Goal: Task Accomplishment & Management: Complete application form

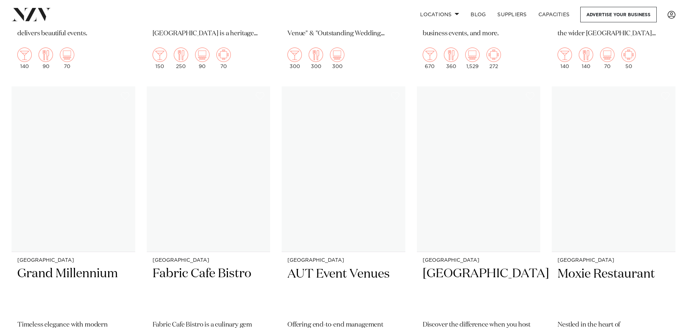
scroll to position [3532, 0]
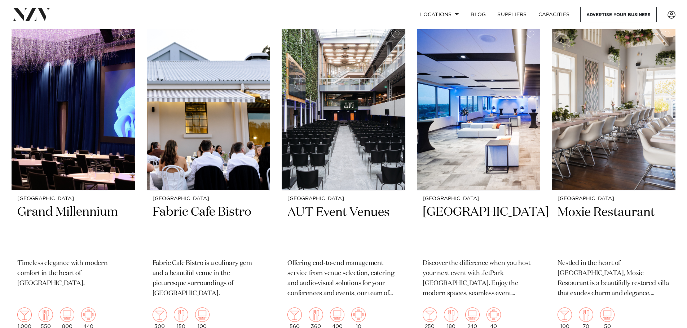
click at [478, 204] on h2 "[GEOGRAPHIC_DATA]" at bounding box center [478, 228] width 112 height 49
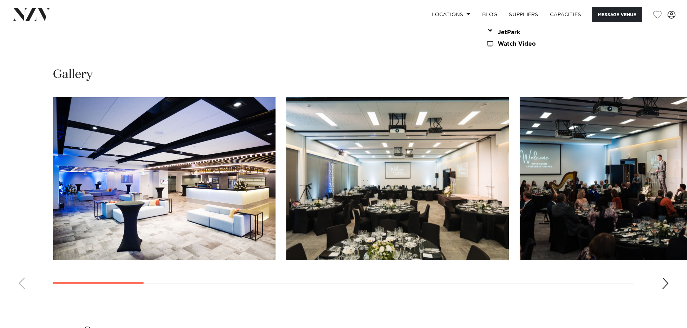
scroll to position [757, 0]
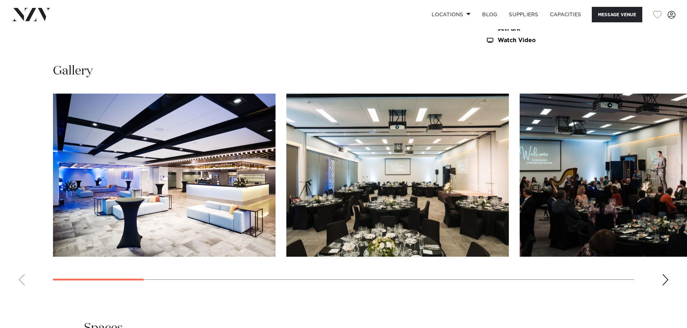
click at [539, 162] on img "3 / 16" at bounding box center [630, 175] width 222 height 163
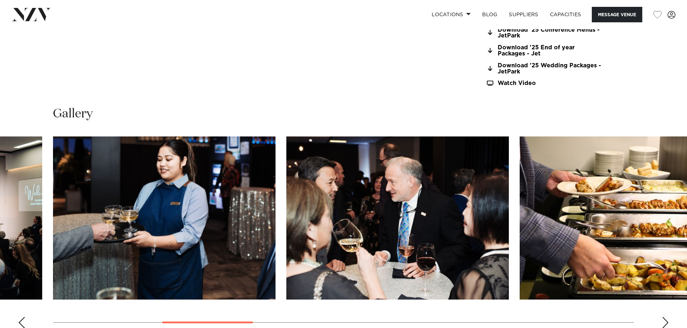
scroll to position [649, 0]
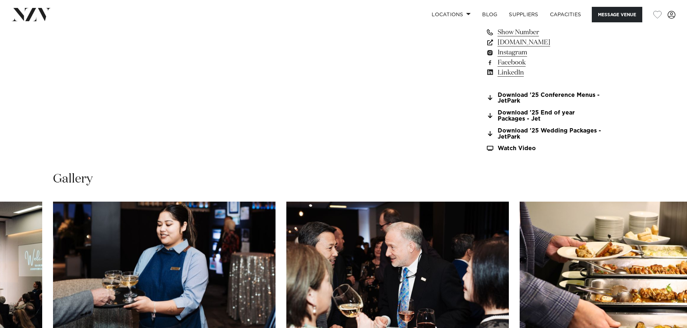
click at [607, 13] on button "Message Venue" at bounding box center [616, 14] width 50 height 15
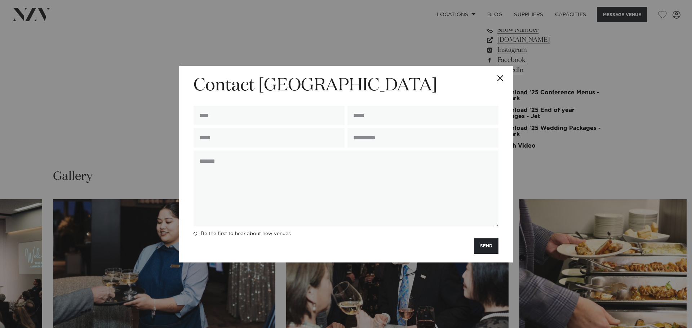
click at [219, 122] on input "text" at bounding box center [269, 115] width 151 height 19
type input "**********"
click at [403, 142] on input "text" at bounding box center [422, 137] width 151 height 19
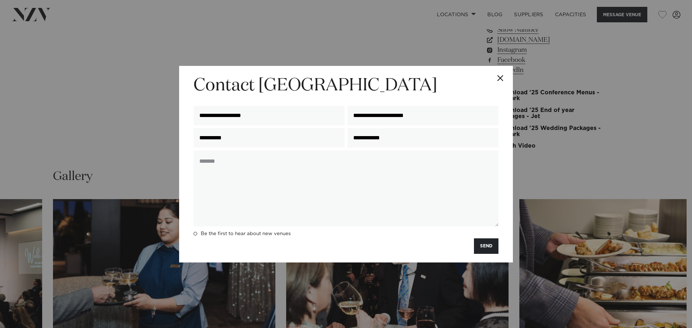
type input "**********"
click at [337, 161] on textarea at bounding box center [346, 189] width 305 height 76
type textarea "**********"
click at [195, 232] on span at bounding box center [196, 234] width 4 height 4
click at [481, 245] on button "SEND" at bounding box center [486, 246] width 25 height 15
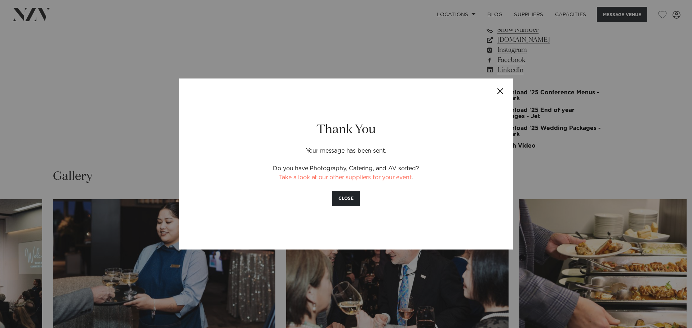
click at [502, 95] on button "Close" at bounding box center [500, 91] width 25 height 25
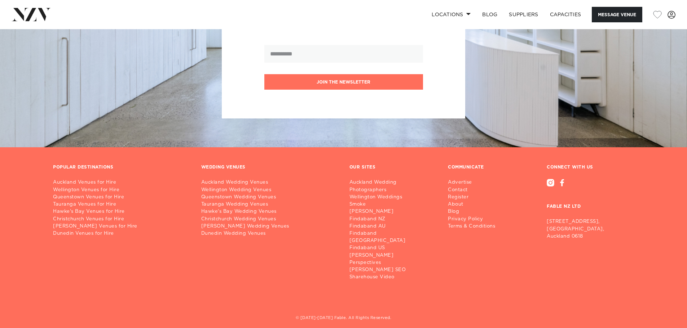
scroll to position [2069, 0]
